Goal: Check status

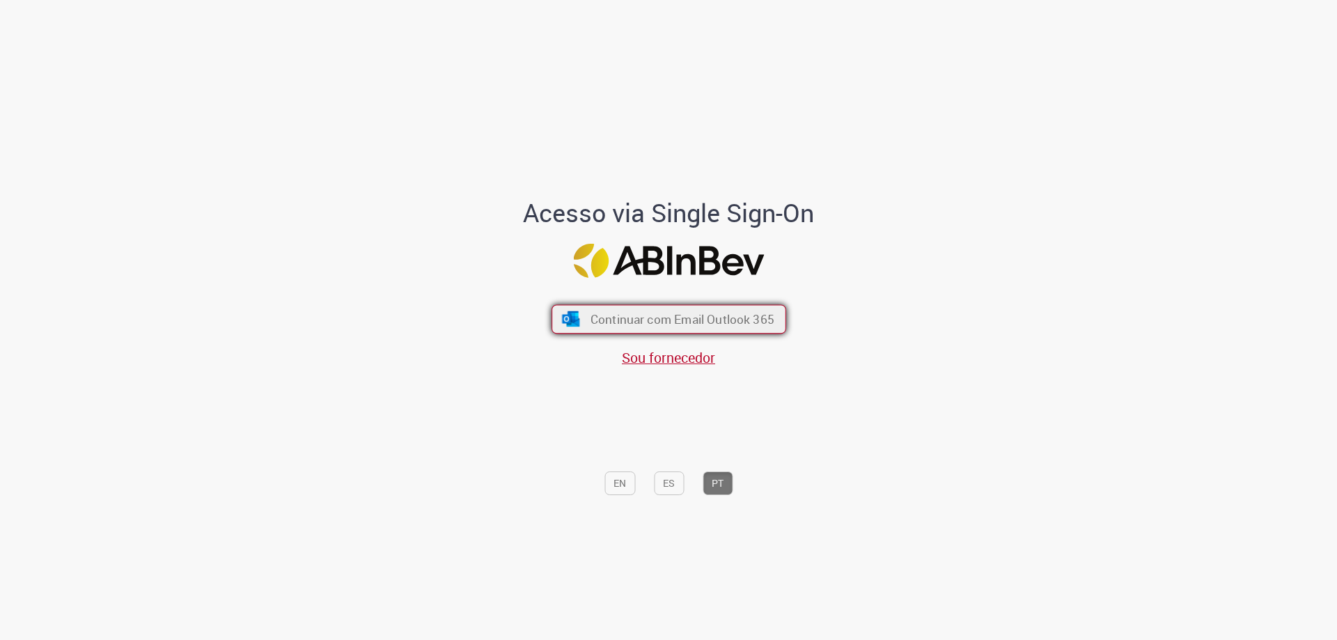
click at [660, 319] on span "Continuar com Email Outlook 365" at bounding box center [682, 319] width 184 height 16
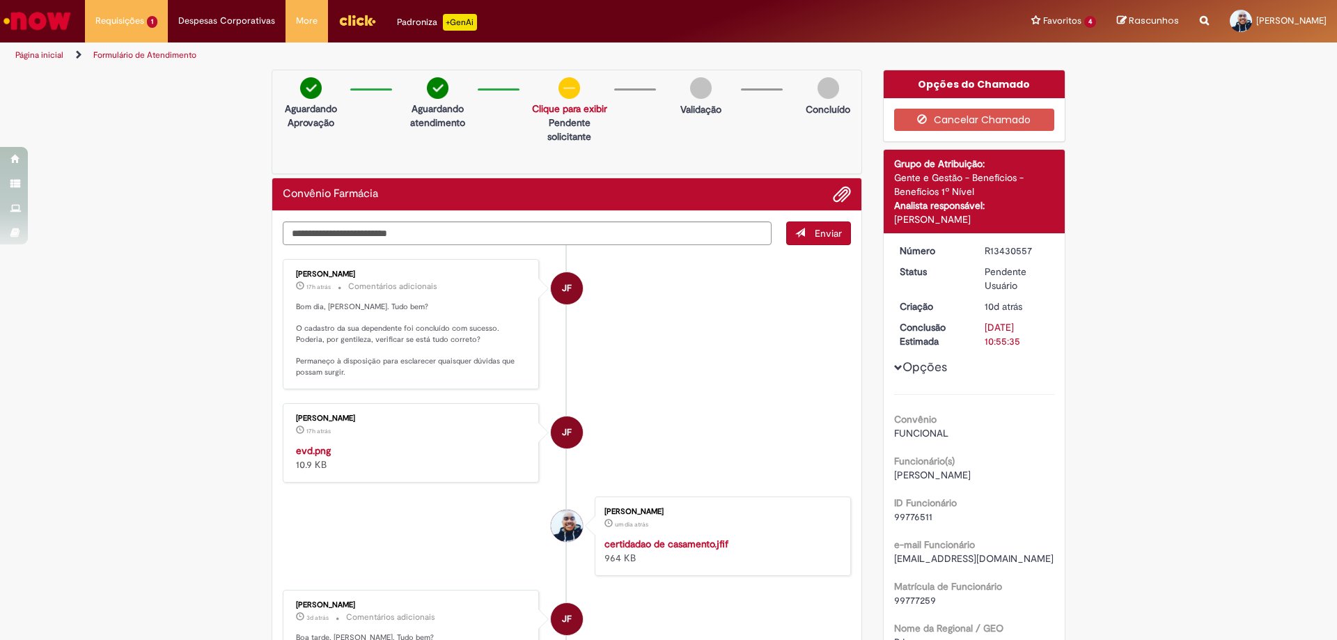
click at [432, 441] on div "[PERSON_NAME] 17h atrás 17 horas atrás evd.png 10.9 KB" at bounding box center [411, 442] width 248 height 71
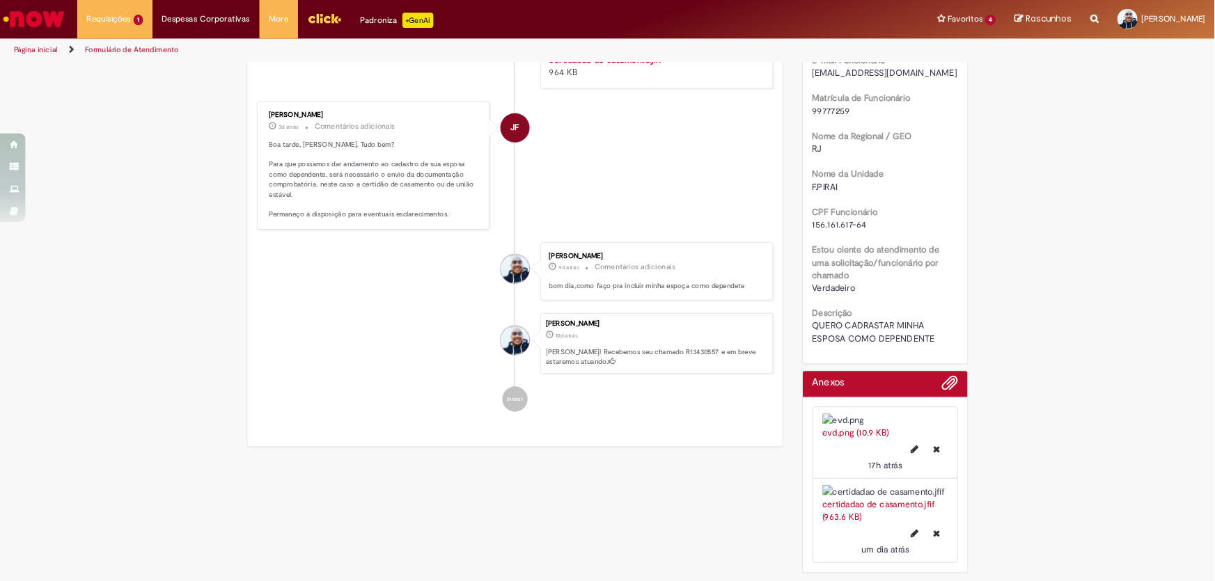
scroll to position [627, 0]
click at [951, 470] on link "evd.png (10.9 KB)" at bounding box center [942, 476] width 74 height 13
click at [937, 455] on img at bounding box center [974, 462] width 139 height 14
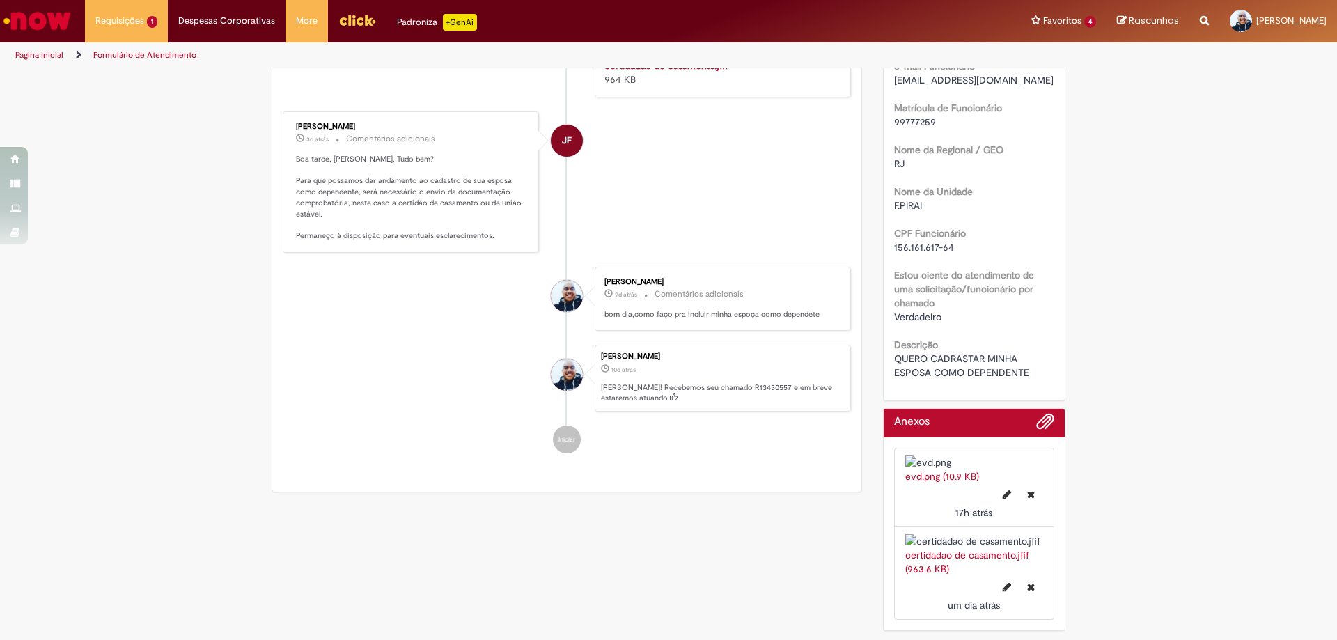
click at [936, 455] on img at bounding box center [974, 462] width 139 height 14
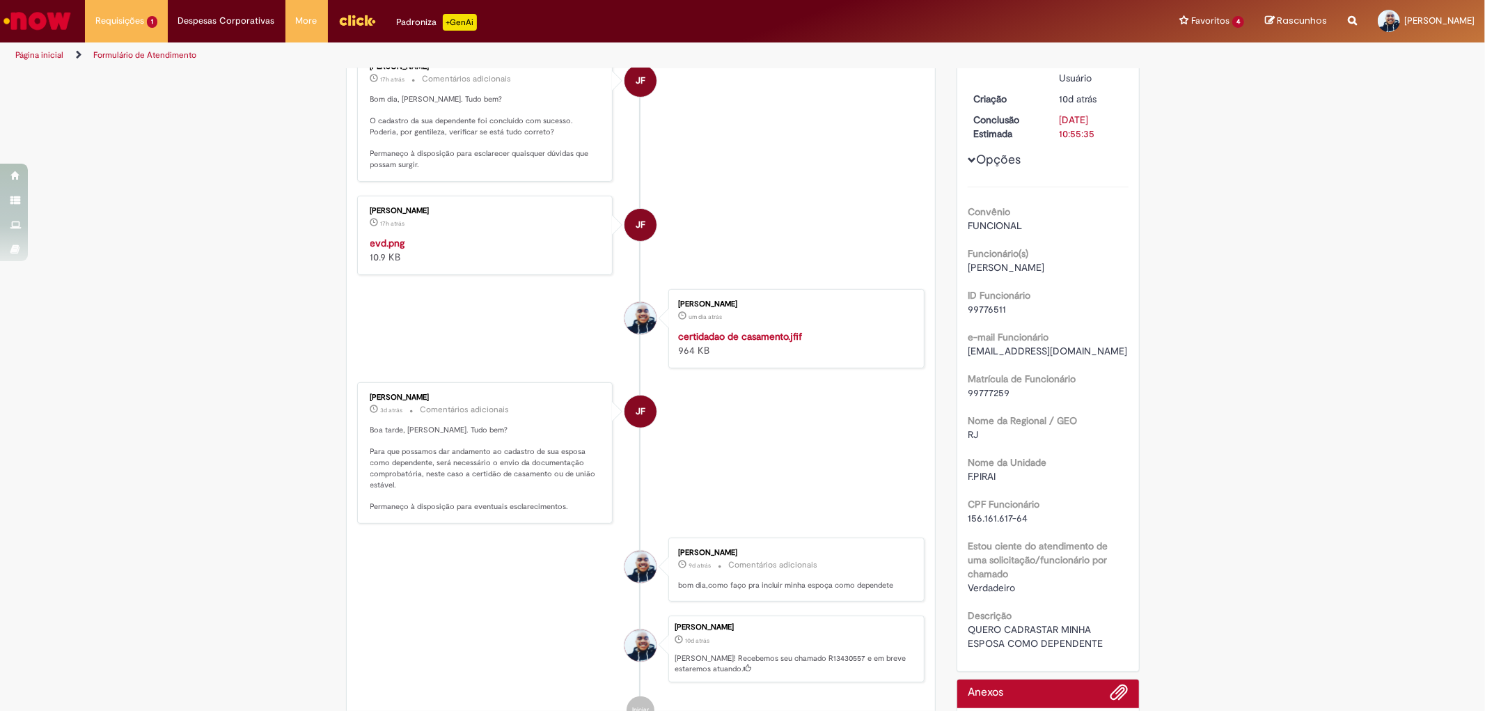
scroll to position [0, 0]
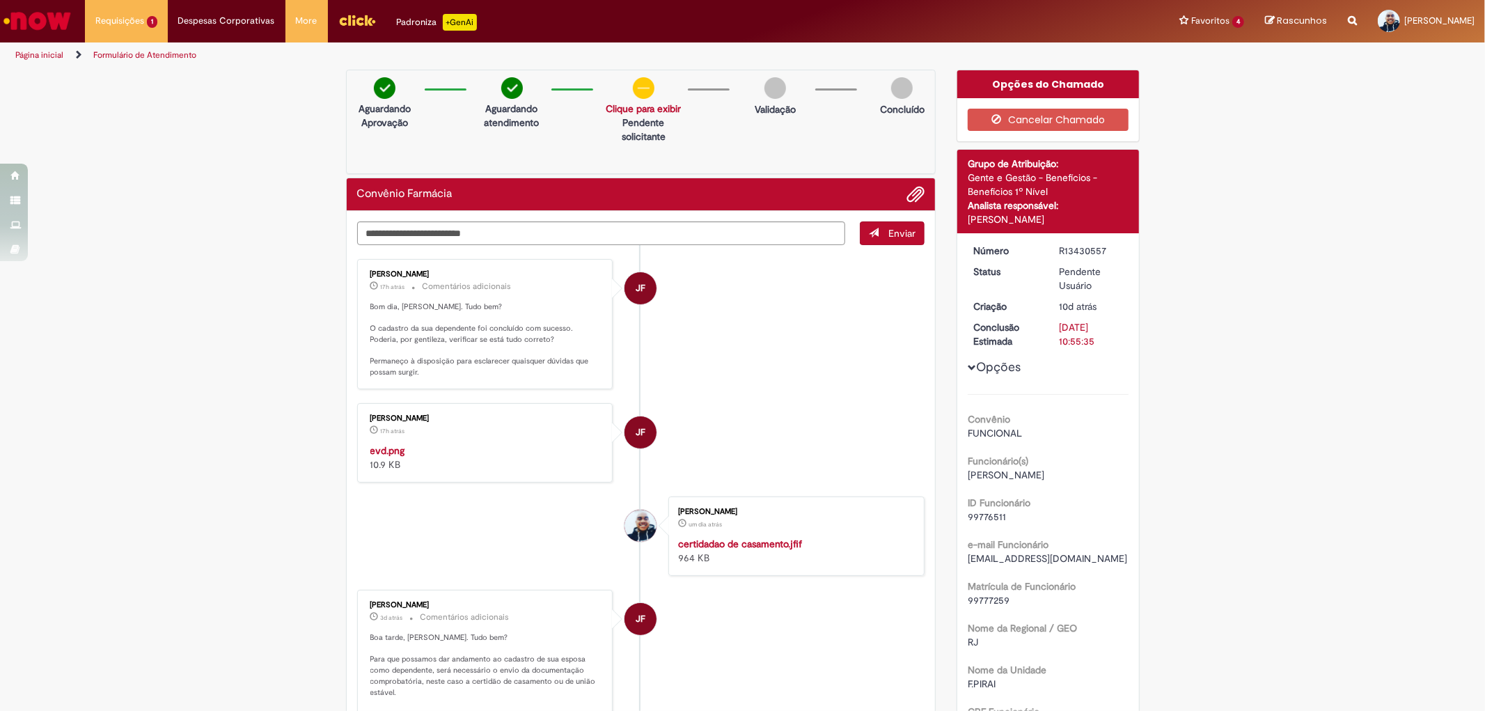
click at [636, 86] on img at bounding box center [644, 88] width 22 height 22
click at [457, 443] on img "Histórico de tíquete" at bounding box center [486, 443] width 232 height 0
click at [1170, 32] on li "Favoritos 4 Exibir todos os Favoritos Venda de Produtos Documentações Férias [G…" at bounding box center [1212, 21] width 86 height 42
click at [1169, 22] on li "Favoritos 4 Exibir todos os Favoritos Venda de Produtos Documentações Férias [G…" at bounding box center [1212, 21] width 86 height 42
